Goal: Information Seeking & Learning: Learn about a topic

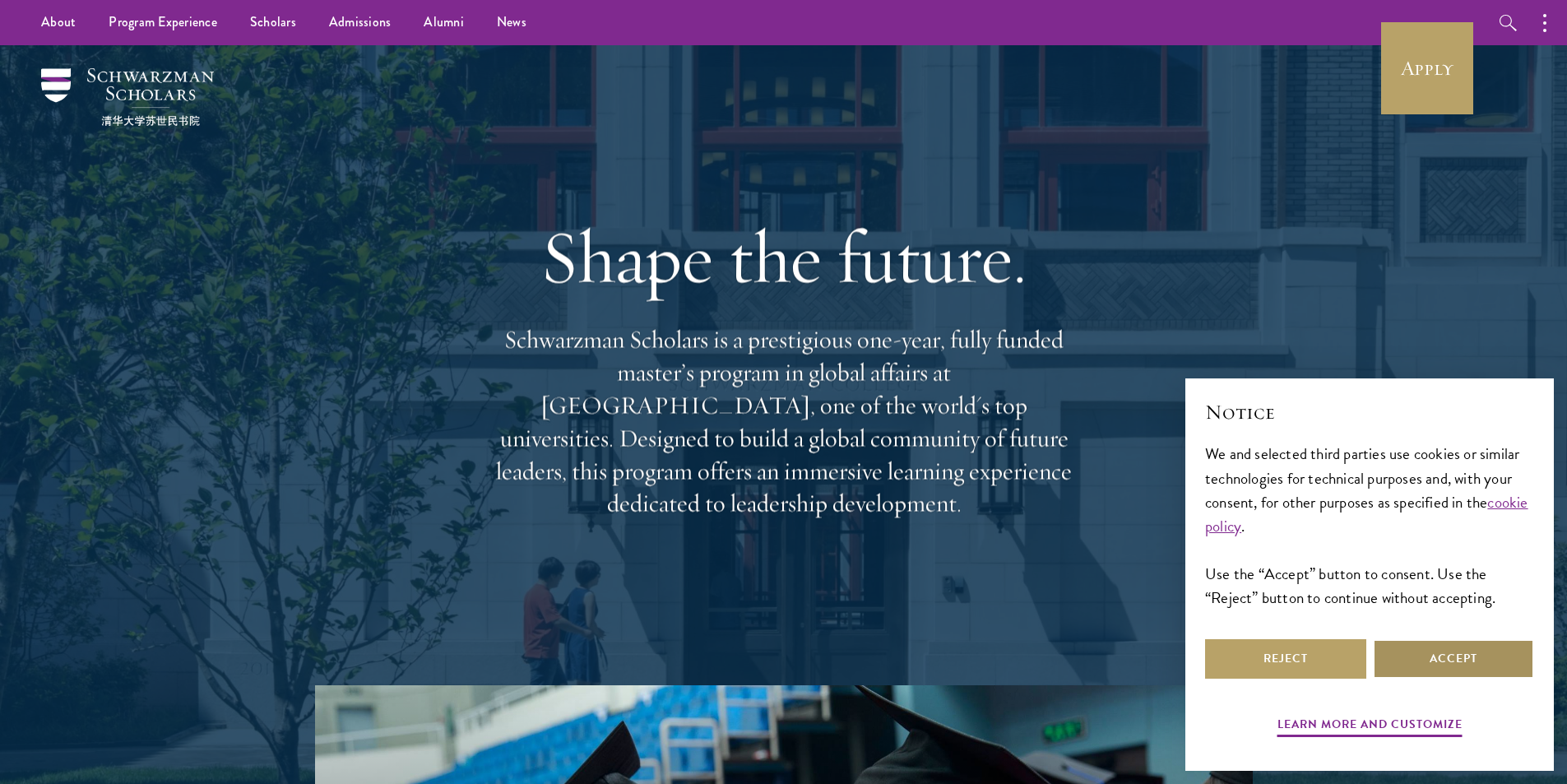
click at [1426, 651] on button "Accept" at bounding box center [1453, 659] width 161 height 40
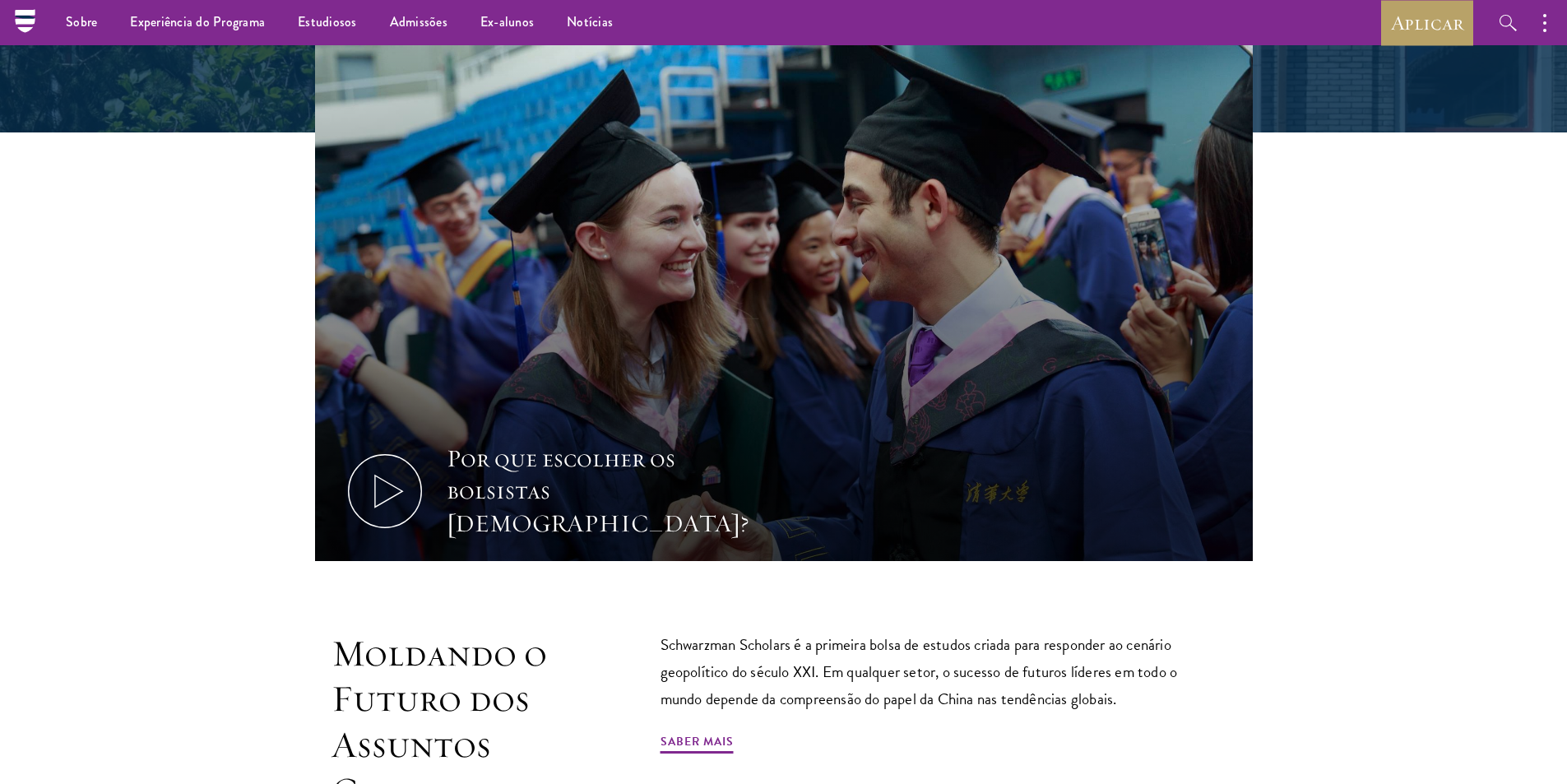
scroll to position [157, 0]
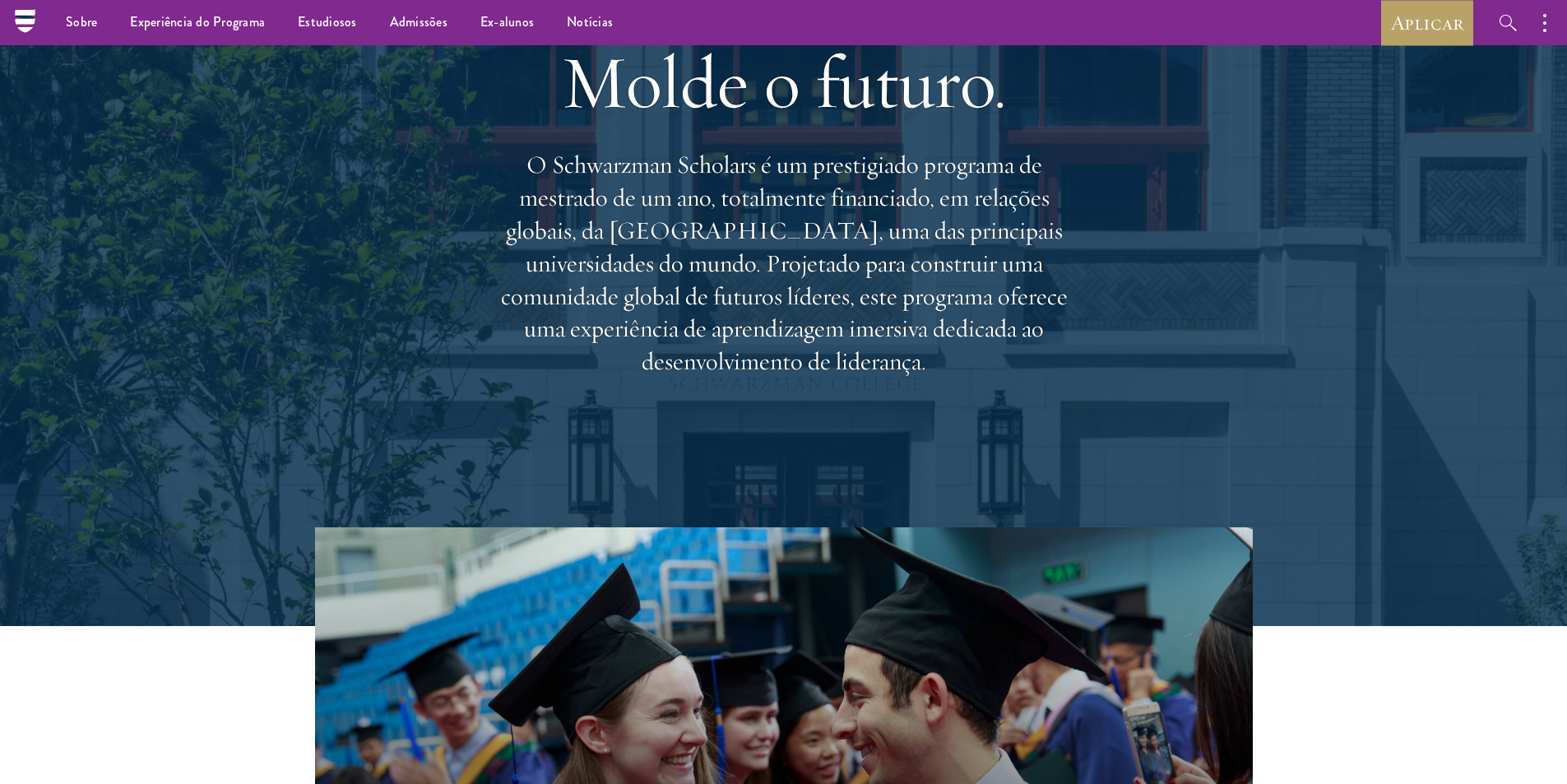
click at [1346, 652] on div "Por que escolher os bolsistas [DEMOGRAPHIC_DATA]?" at bounding box center [784, 792] width 1185 height 531
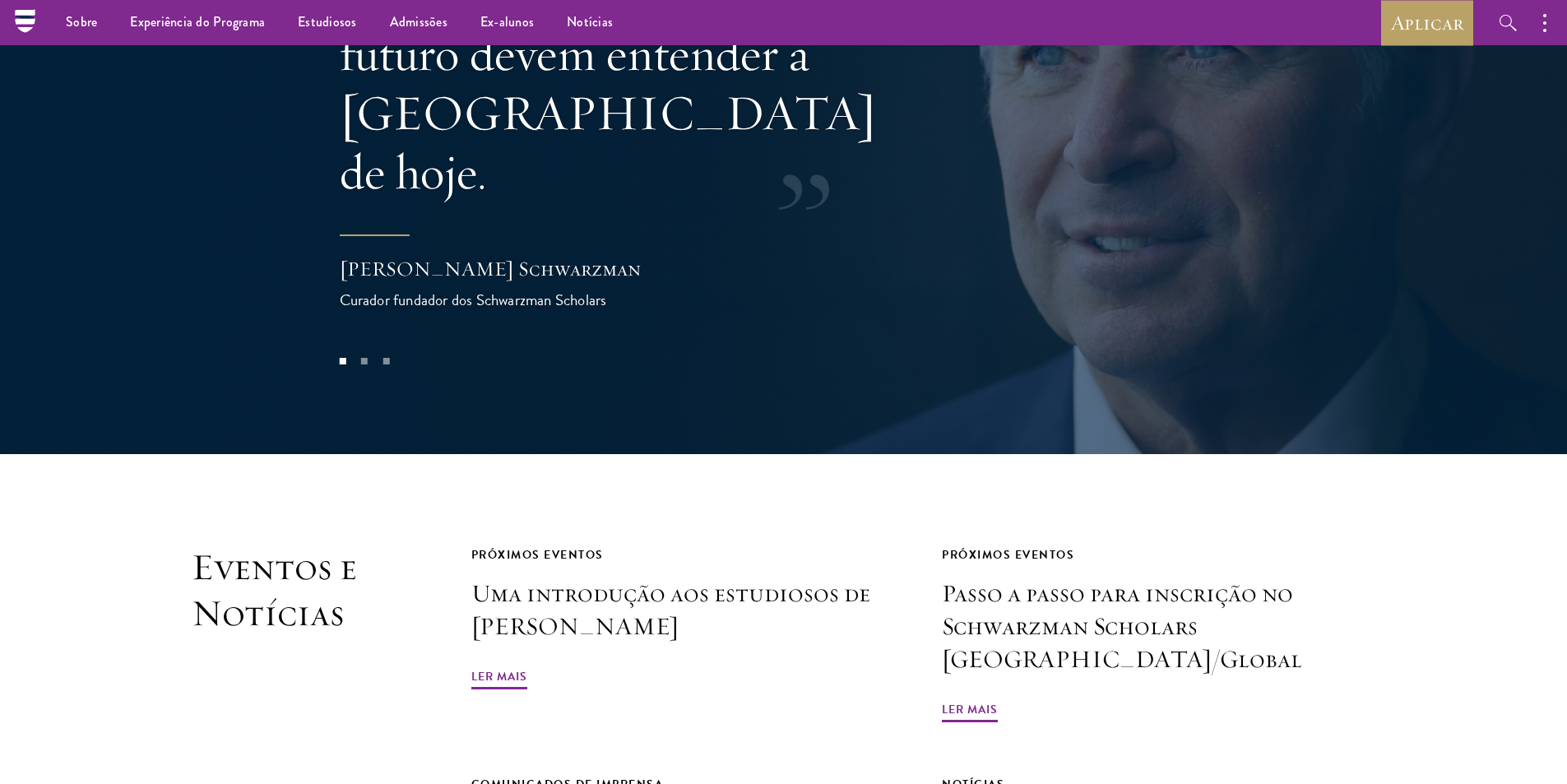
scroll to position [3447, 0]
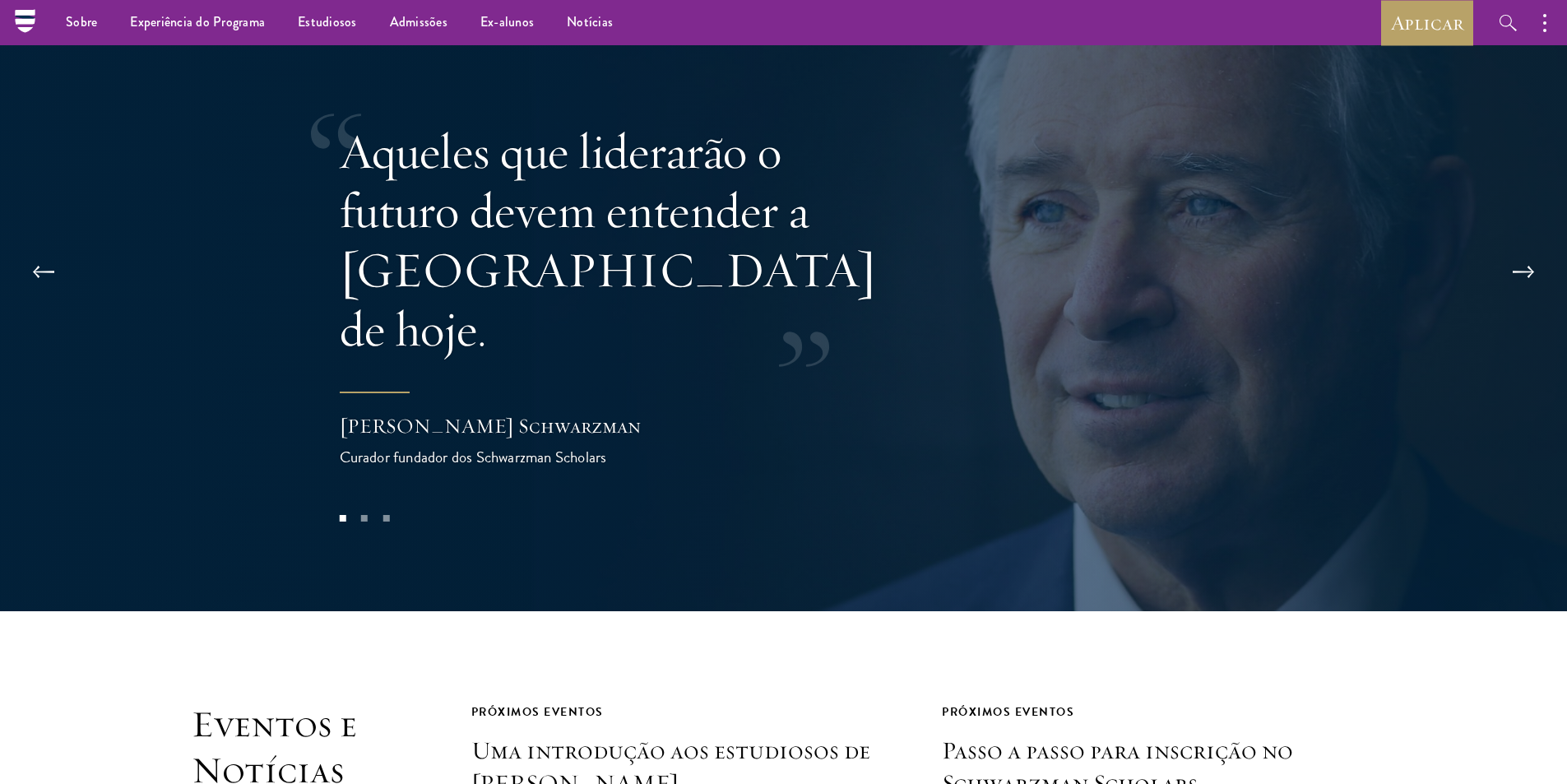
drag, startPoint x: 566, startPoint y: 401, endPoint x: 397, endPoint y: 402, distance: 169.0
click at [401, 412] on div "[PERSON_NAME] Schwarzman" at bounding box center [504, 426] width 329 height 28
drag, startPoint x: 347, startPoint y: 395, endPoint x: 560, endPoint y: 419, distance: 214.3
click at [504, 413] on font "[PERSON_NAME] Schwarzman" at bounding box center [490, 426] width 301 height 25
drag, startPoint x: 609, startPoint y: 426, endPoint x: 396, endPoint y: 401, distance: 214.5
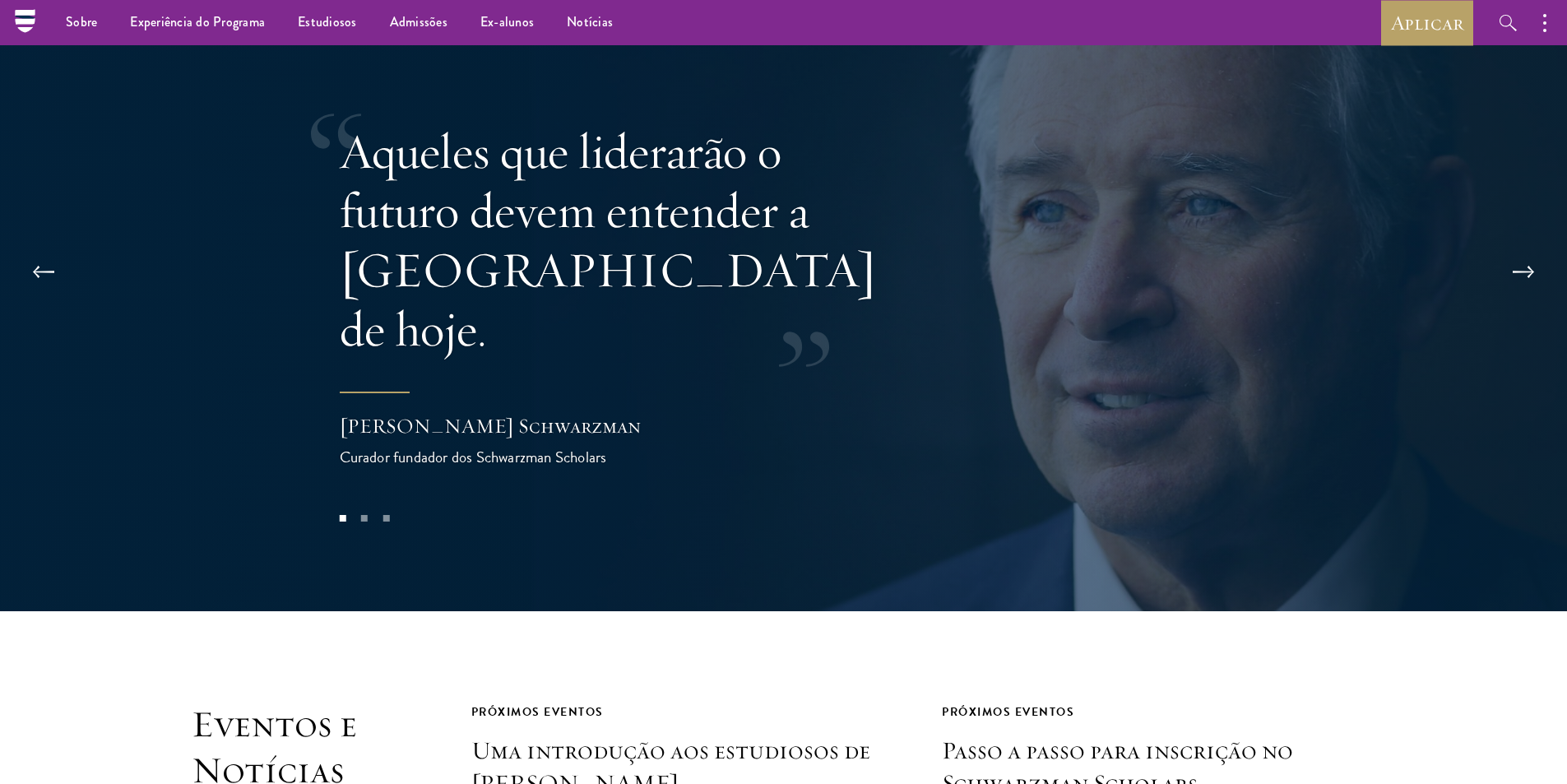
click at [435, 444] on font "Curador fundador dos Schwarzman Scholars" at bounding box center [473, 456] width 268 height 24
click at [41, 278] on button at bounding box center [43, 272] width 54 height 46
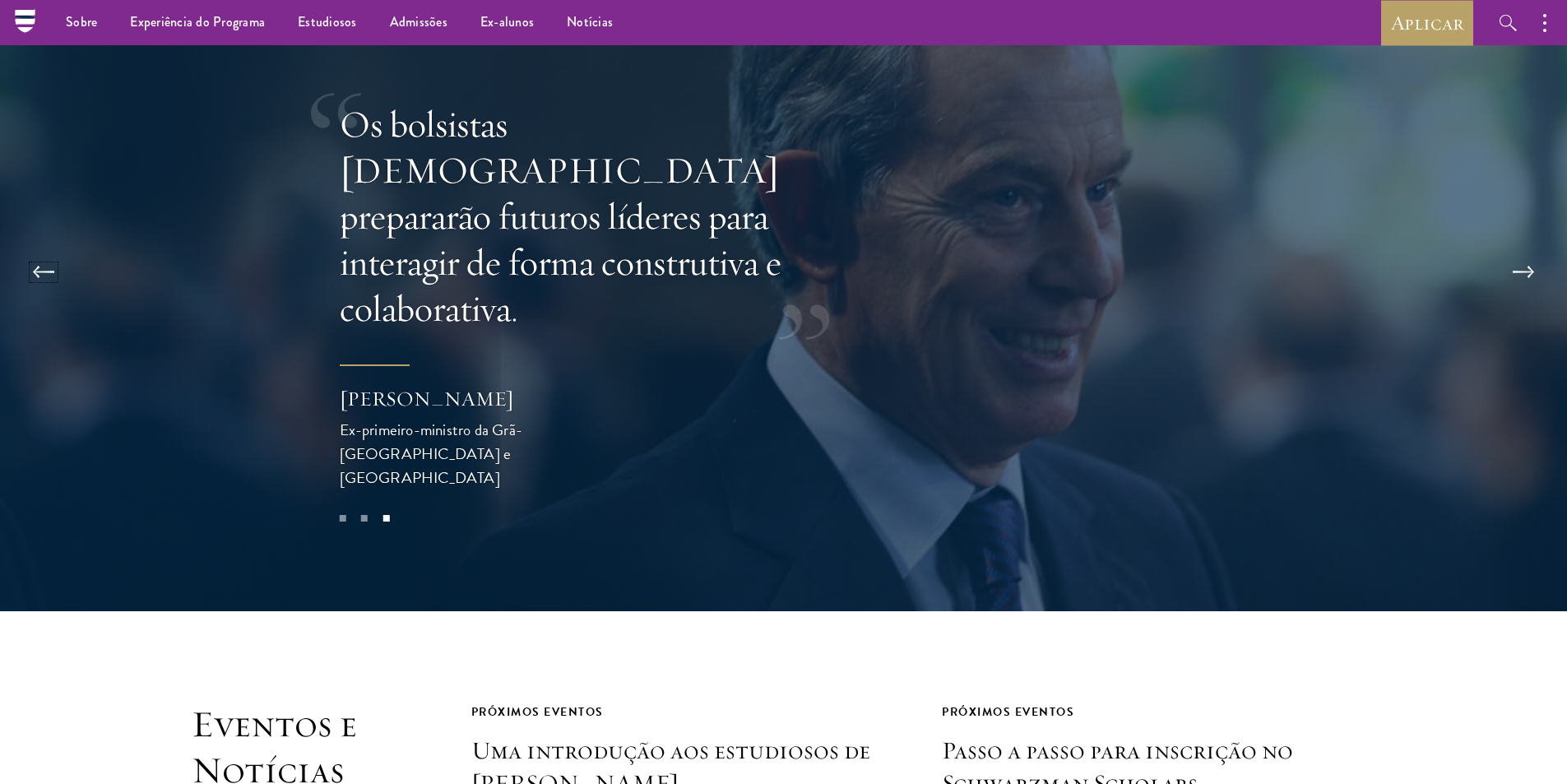
click at [37, 260] on button at bounding box center [43, 272] width 54 height 46
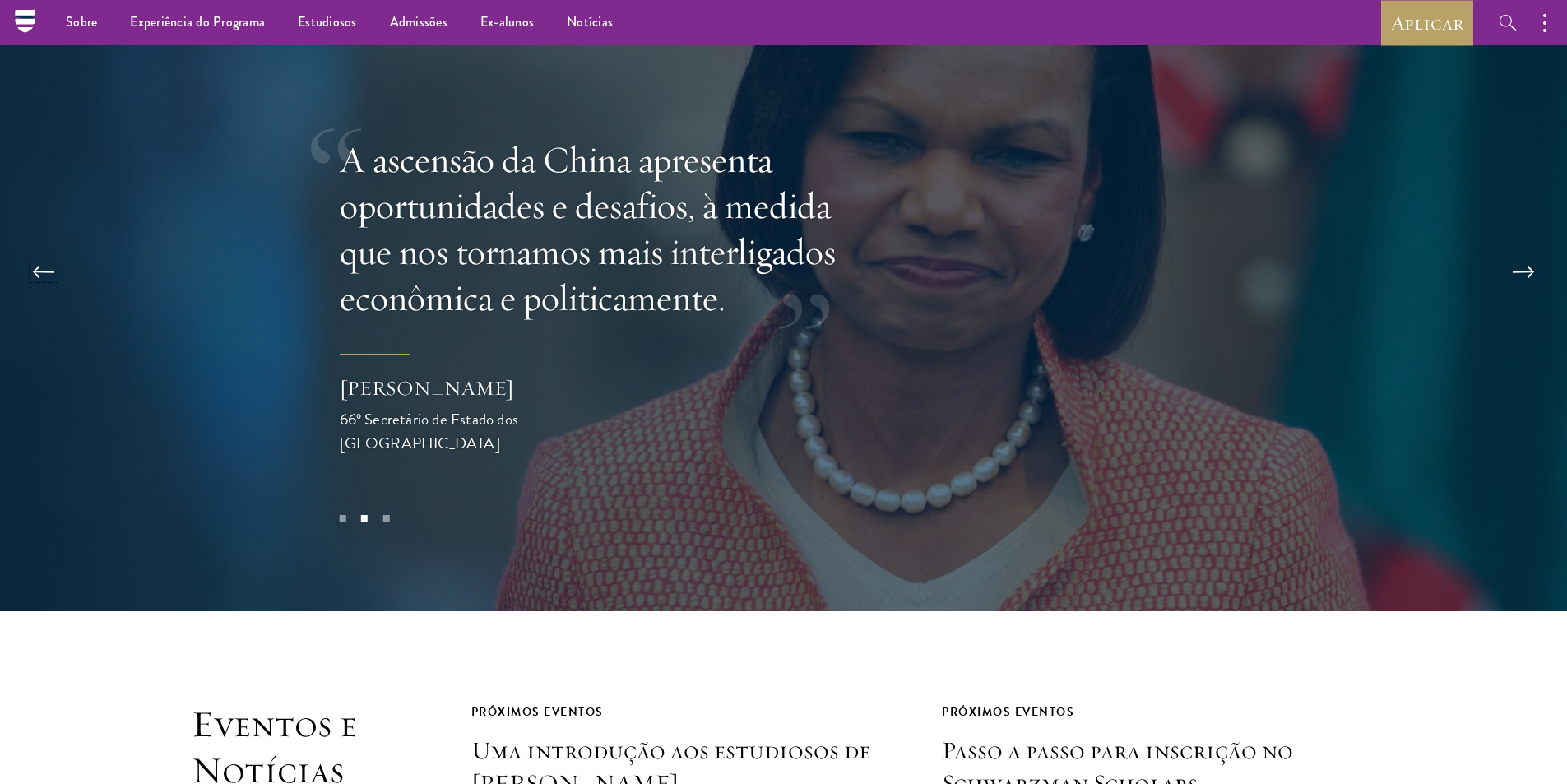
click at [37, 260] on button at bounding box center [43, 272] width 54 height 46
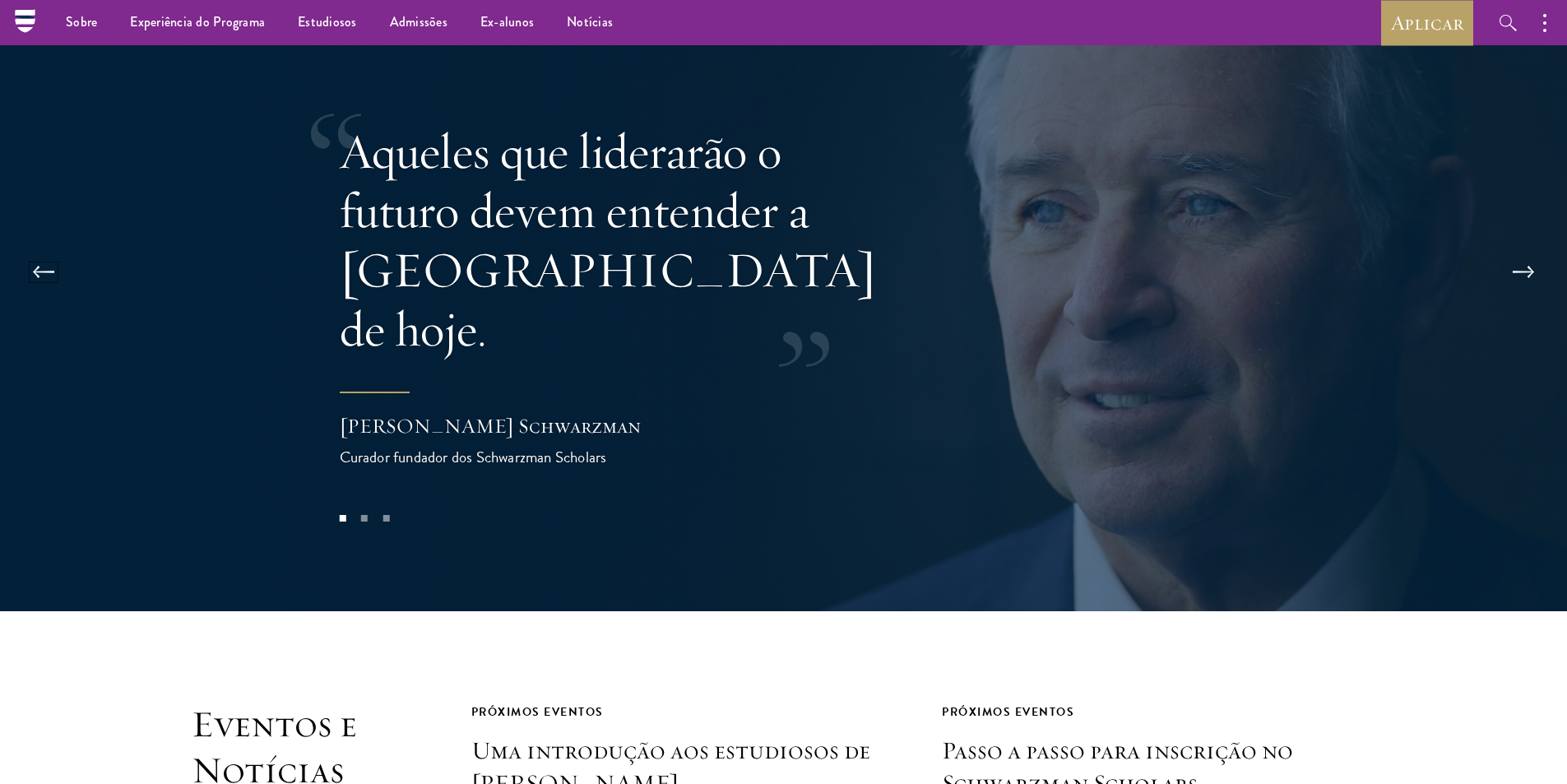
click at [37, 260] on button at bounding box center [43, 272] width 54 height 46
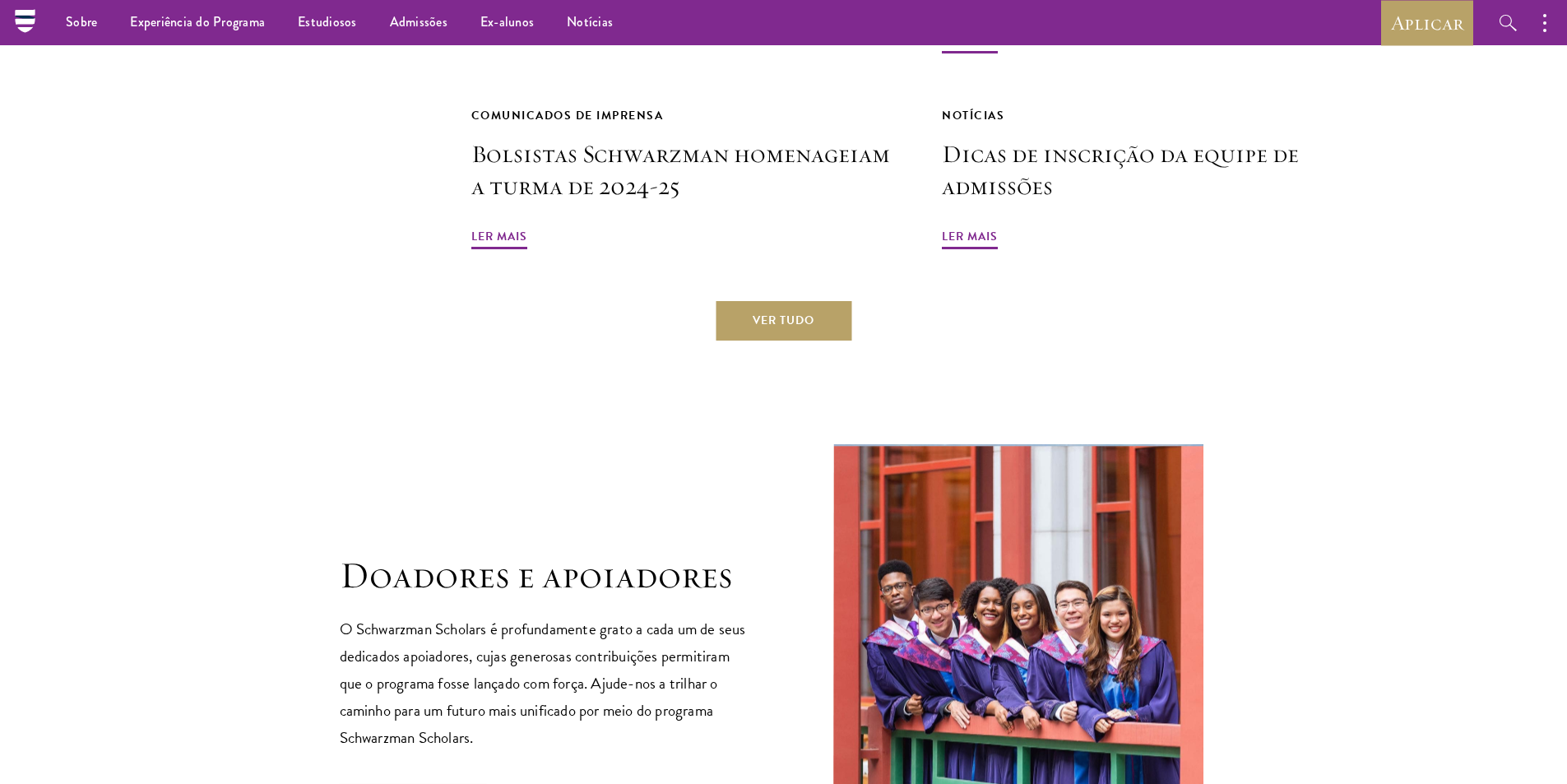
scroll to position [4022, 0]
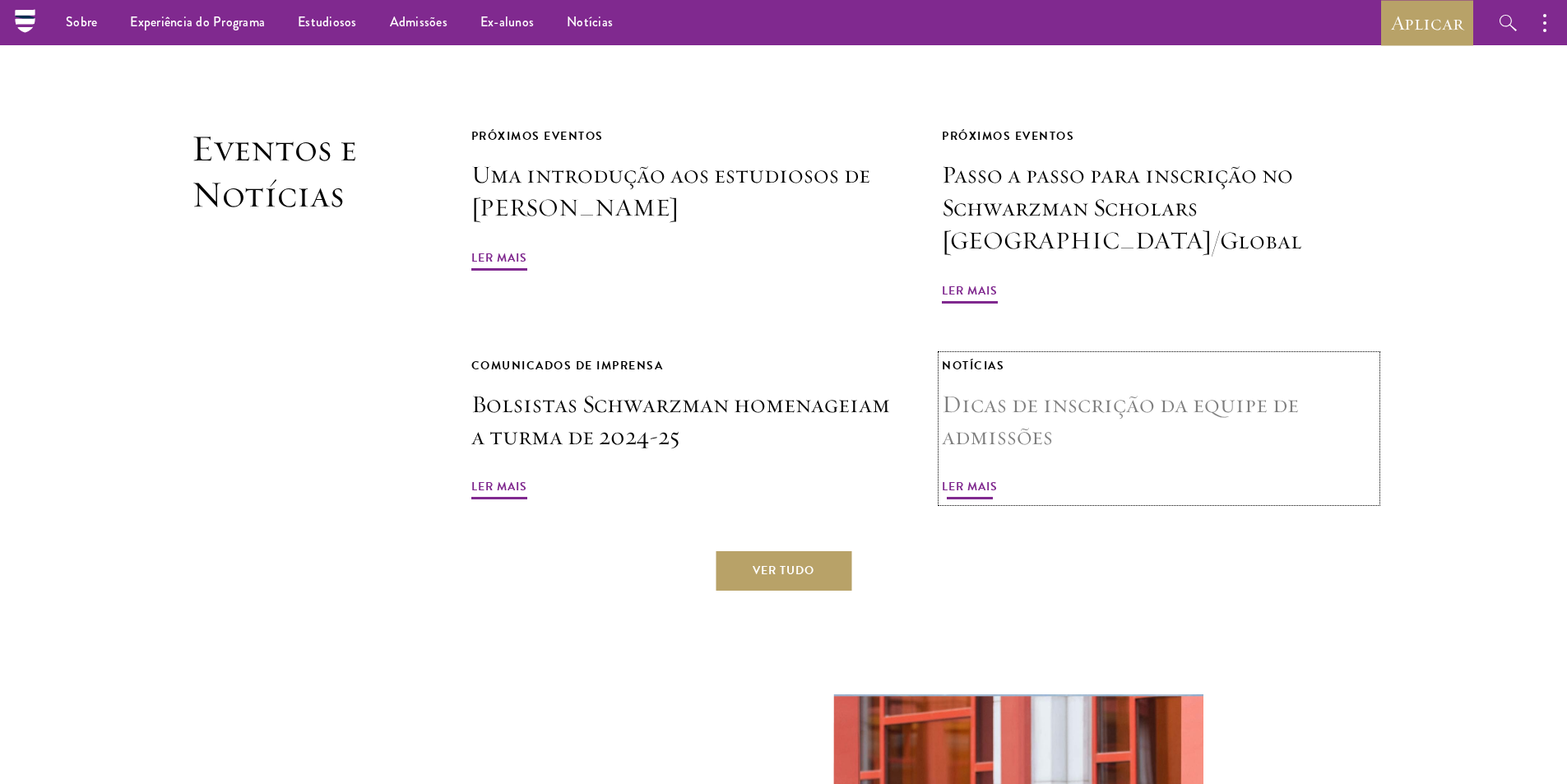
click at [961, 478] on font "Ler mais" at bounding box center [970, 486] width 56 height 17
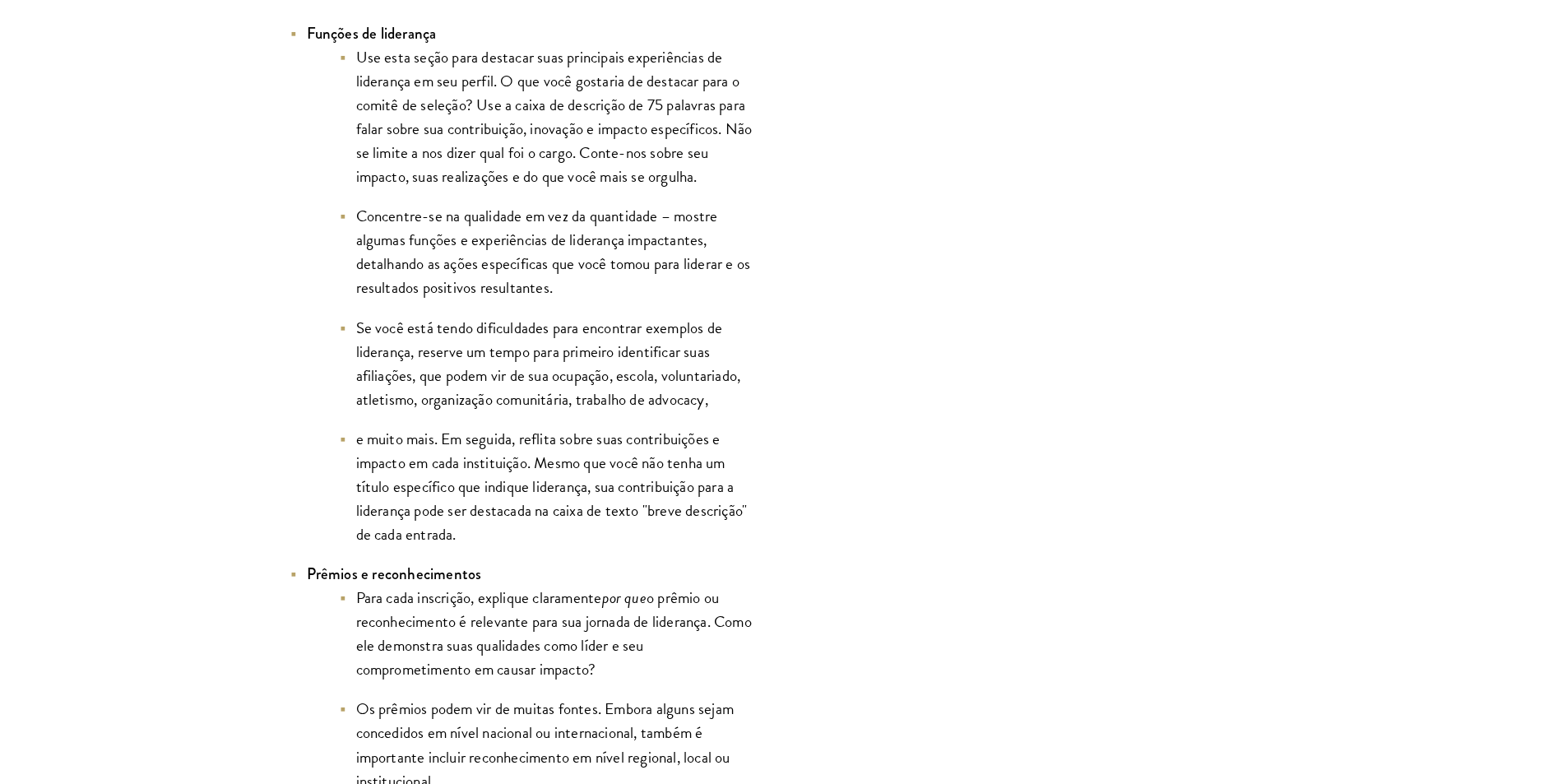
scroll to position [4193, 0]
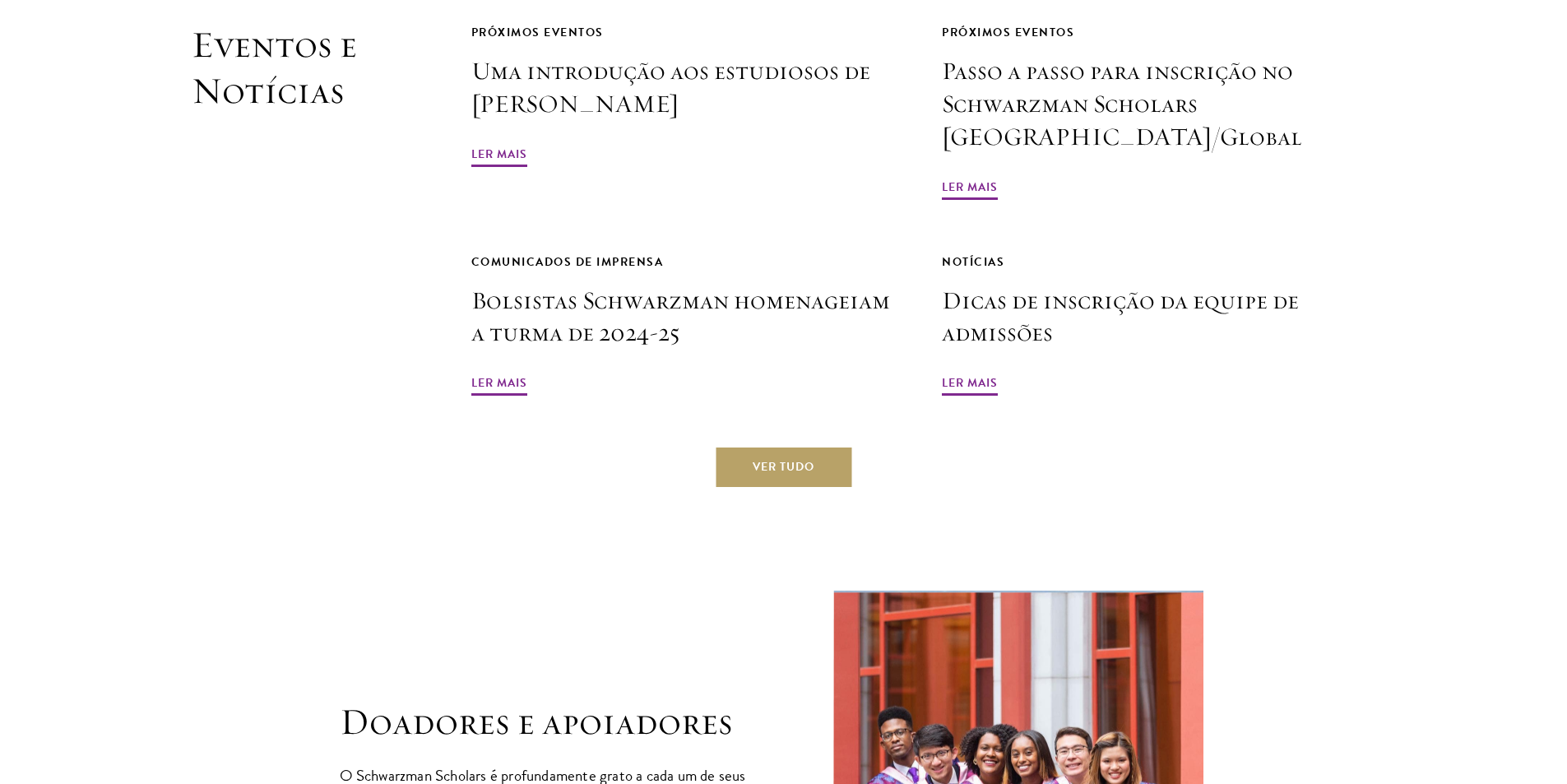
scroll to position [4022, 0]
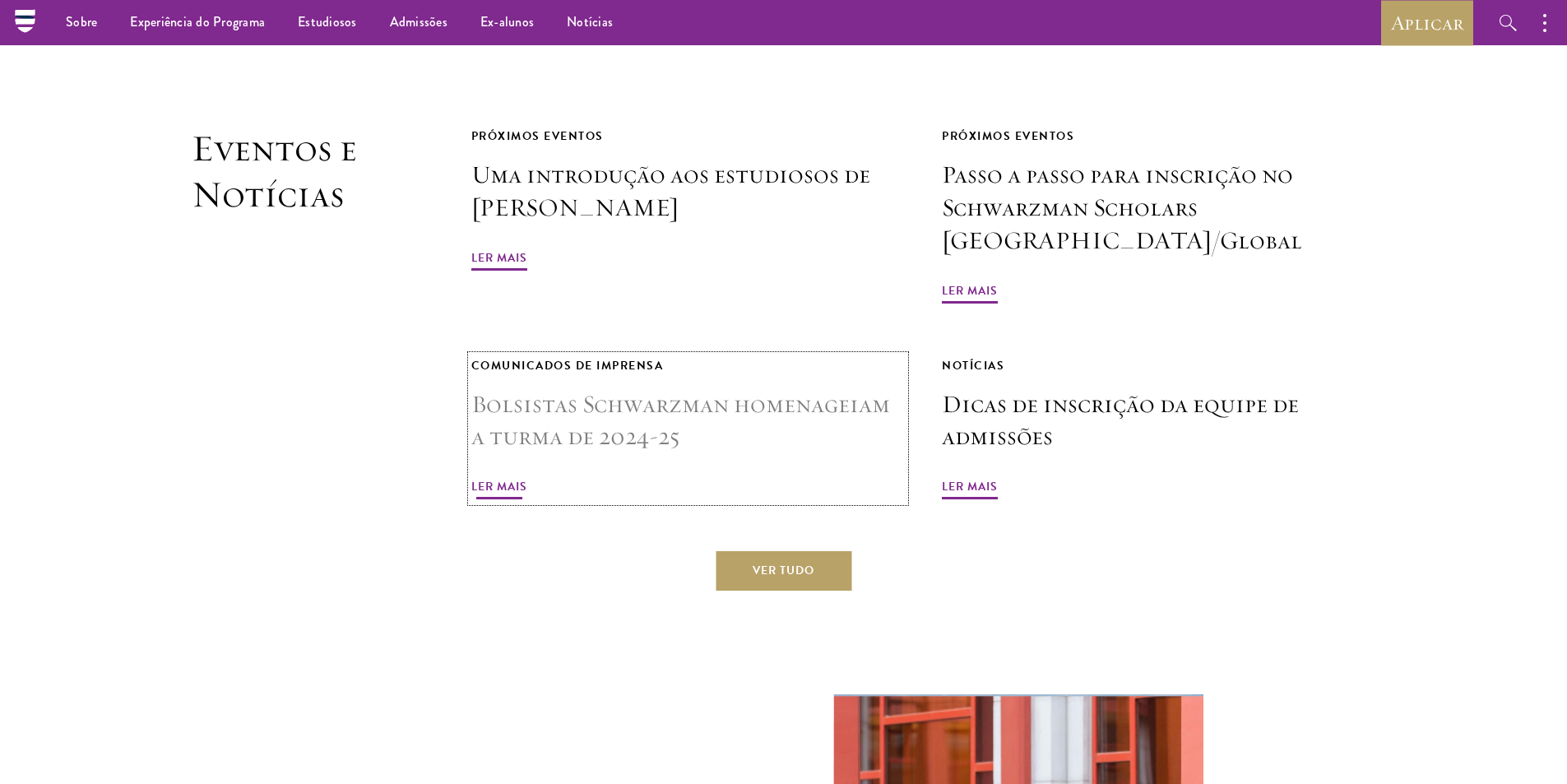
click at [615, 407] on font "Bolsistas Schwarzman homenageiam a turma de 2024-25" at bounding box center [681, 420] width 418 height 64
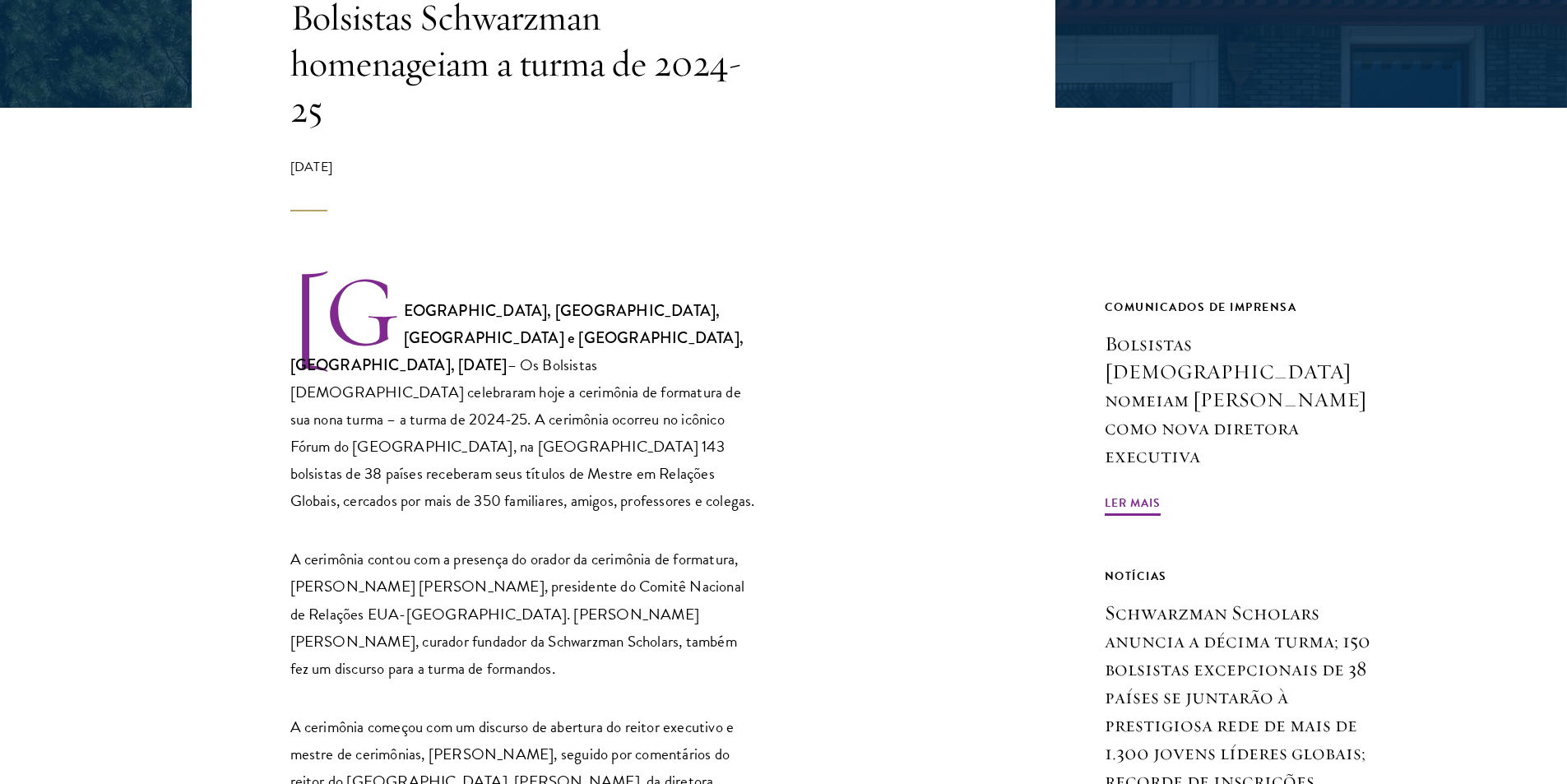
scroll to position [411, 0]
